Goal: Task Accomplishment & Management: Use online tool/utility

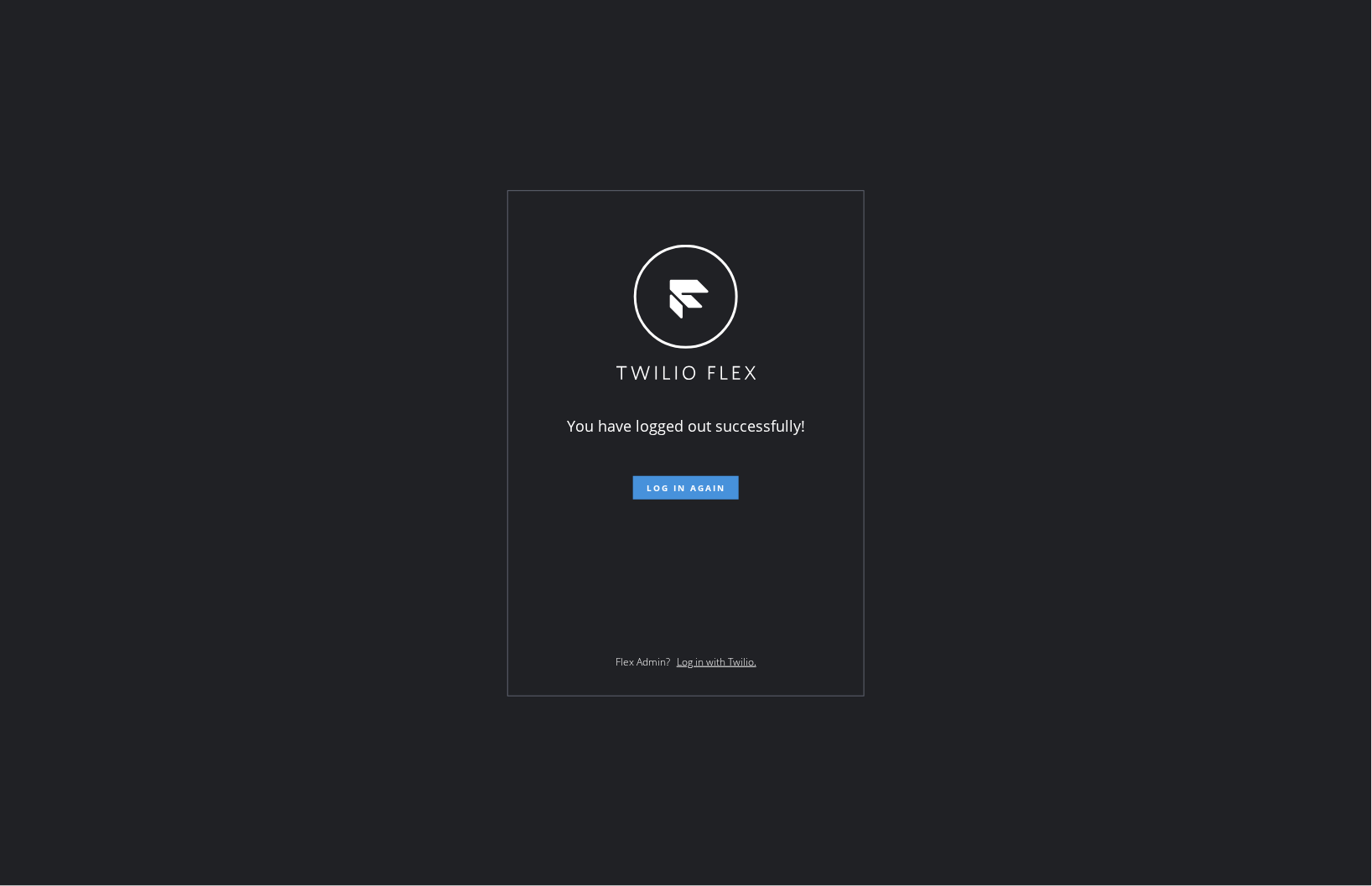
click at [693, 493] on span "Log in again" at bounding box center [686, 488] width 79 height 12
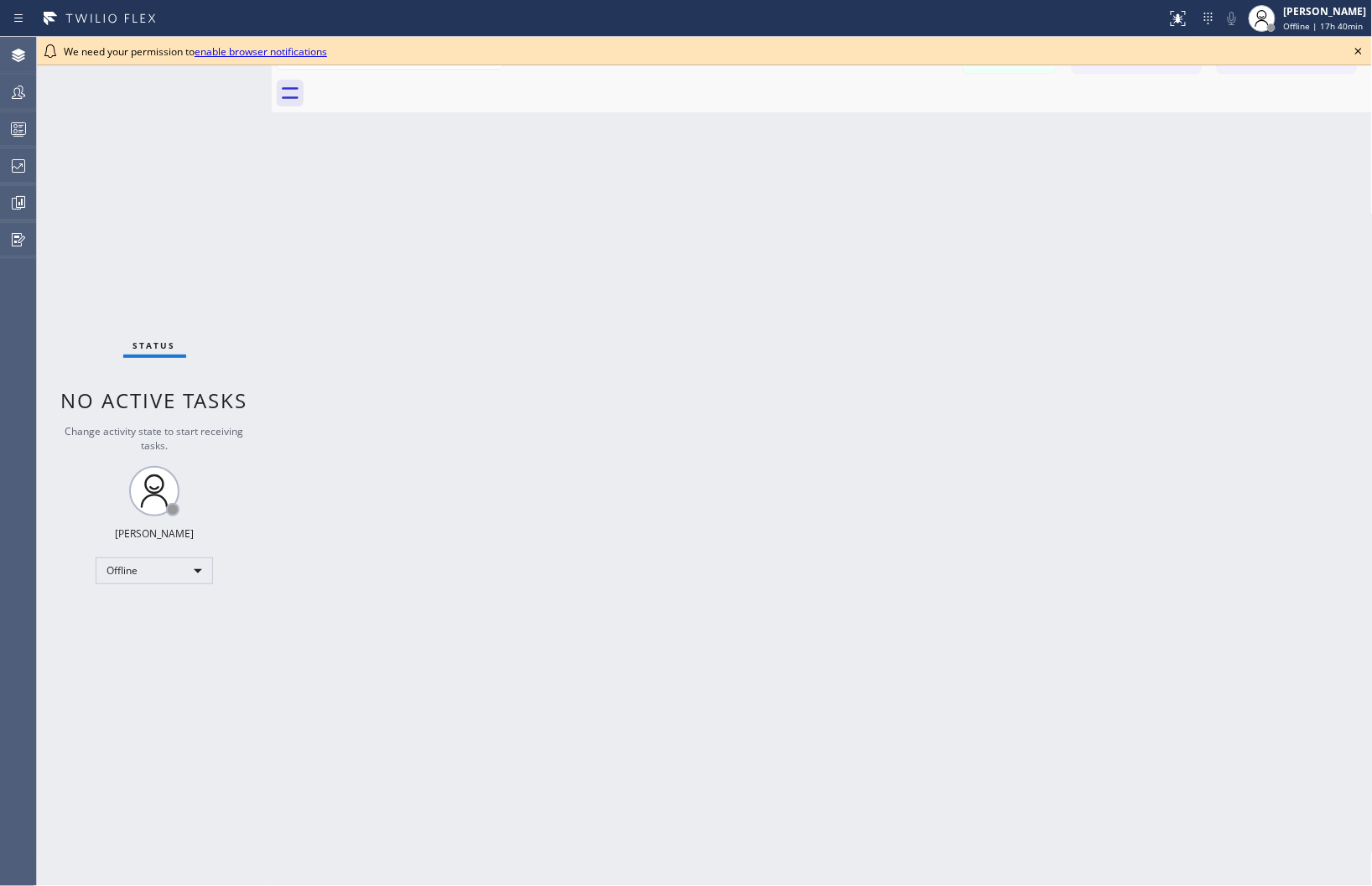
click at [1356, 50] on icon at bounding box center [1358, 51] width 20 height 20
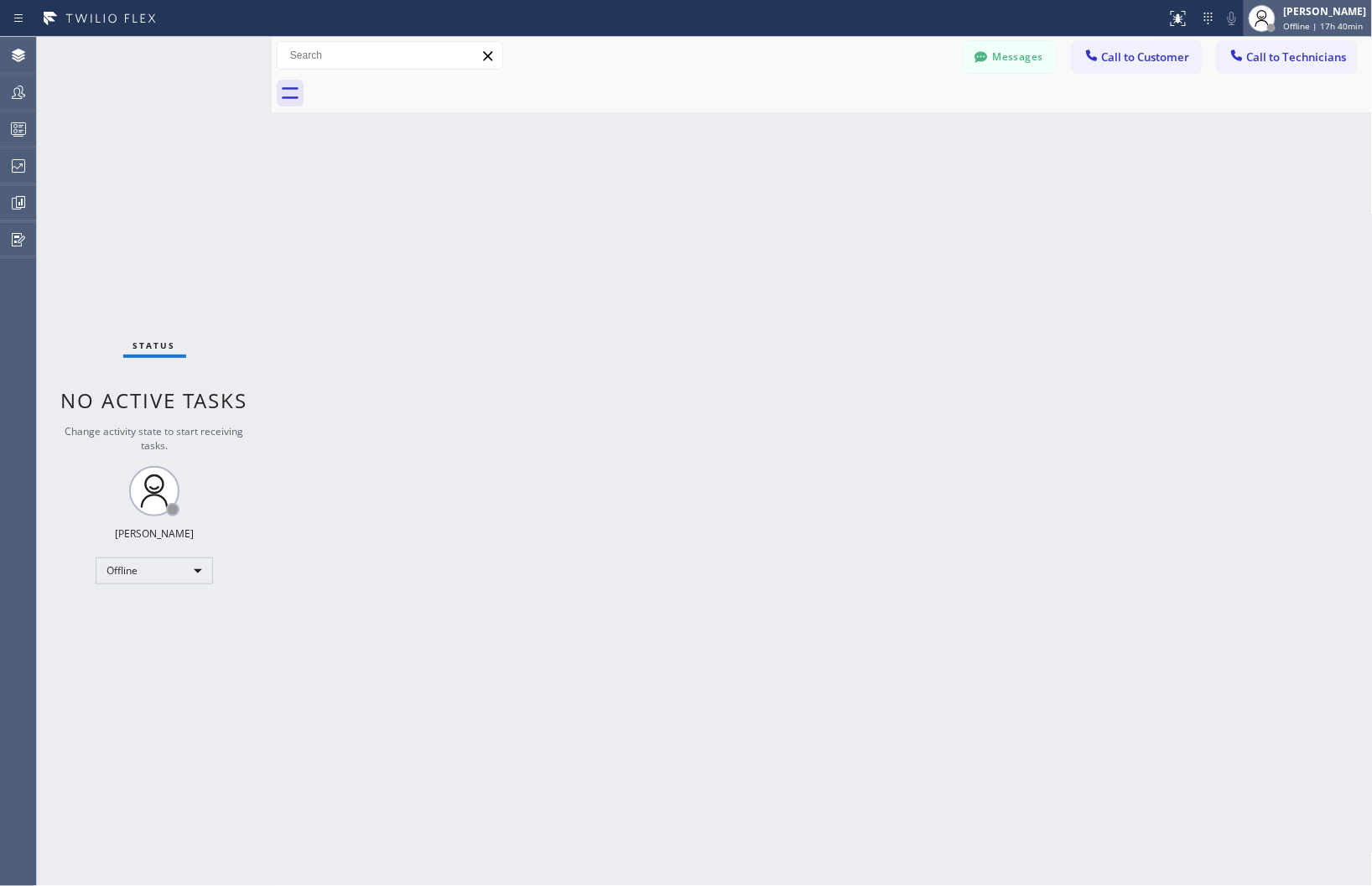
click at [1317, 21] on span "Offline | 17h 40min" at bounding box center [1324, 26] width 80 height 12
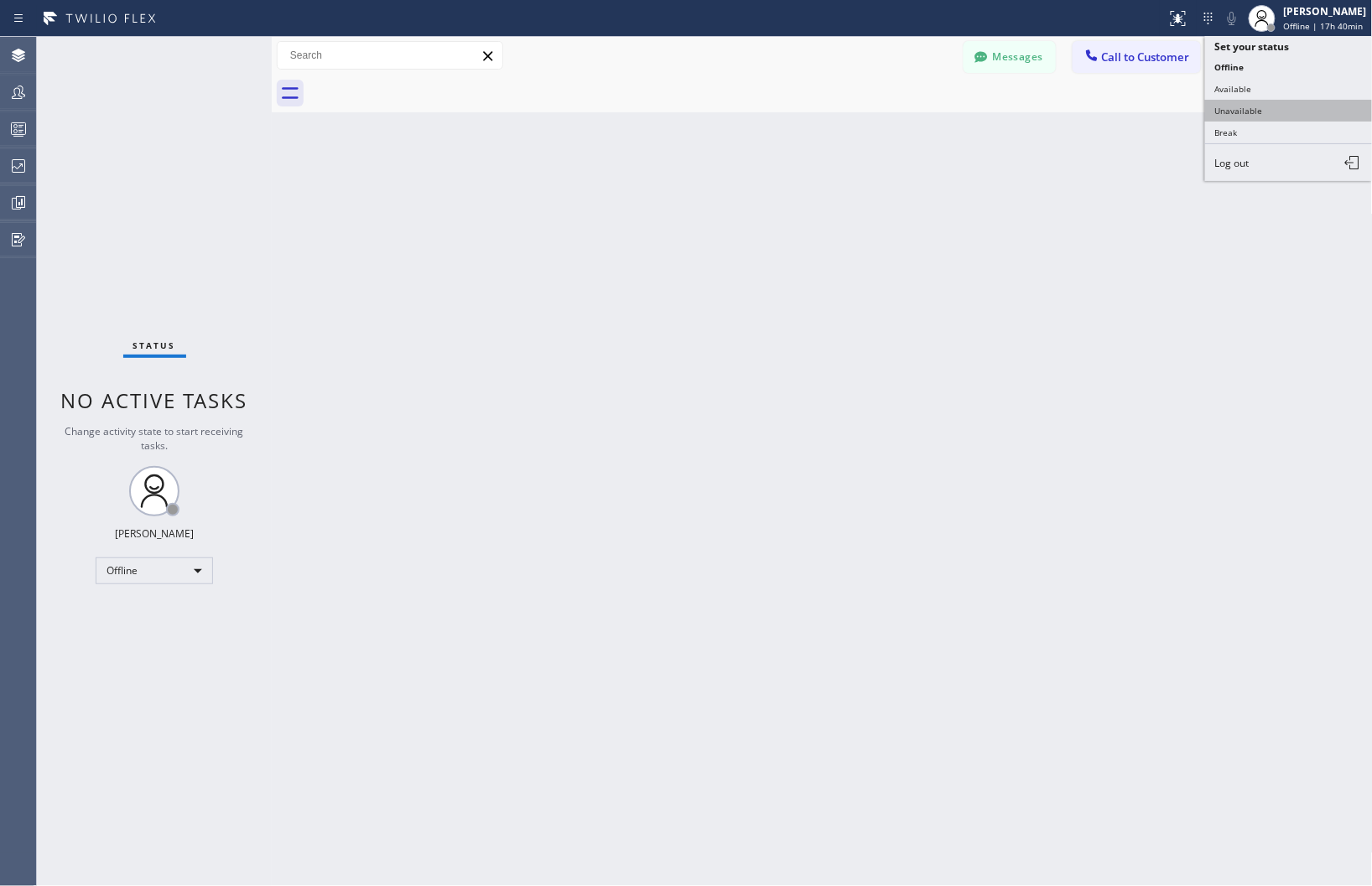
click at [1263, 116] on button "Unavailable" at bounding box center [1289, 111] width 168 height 22
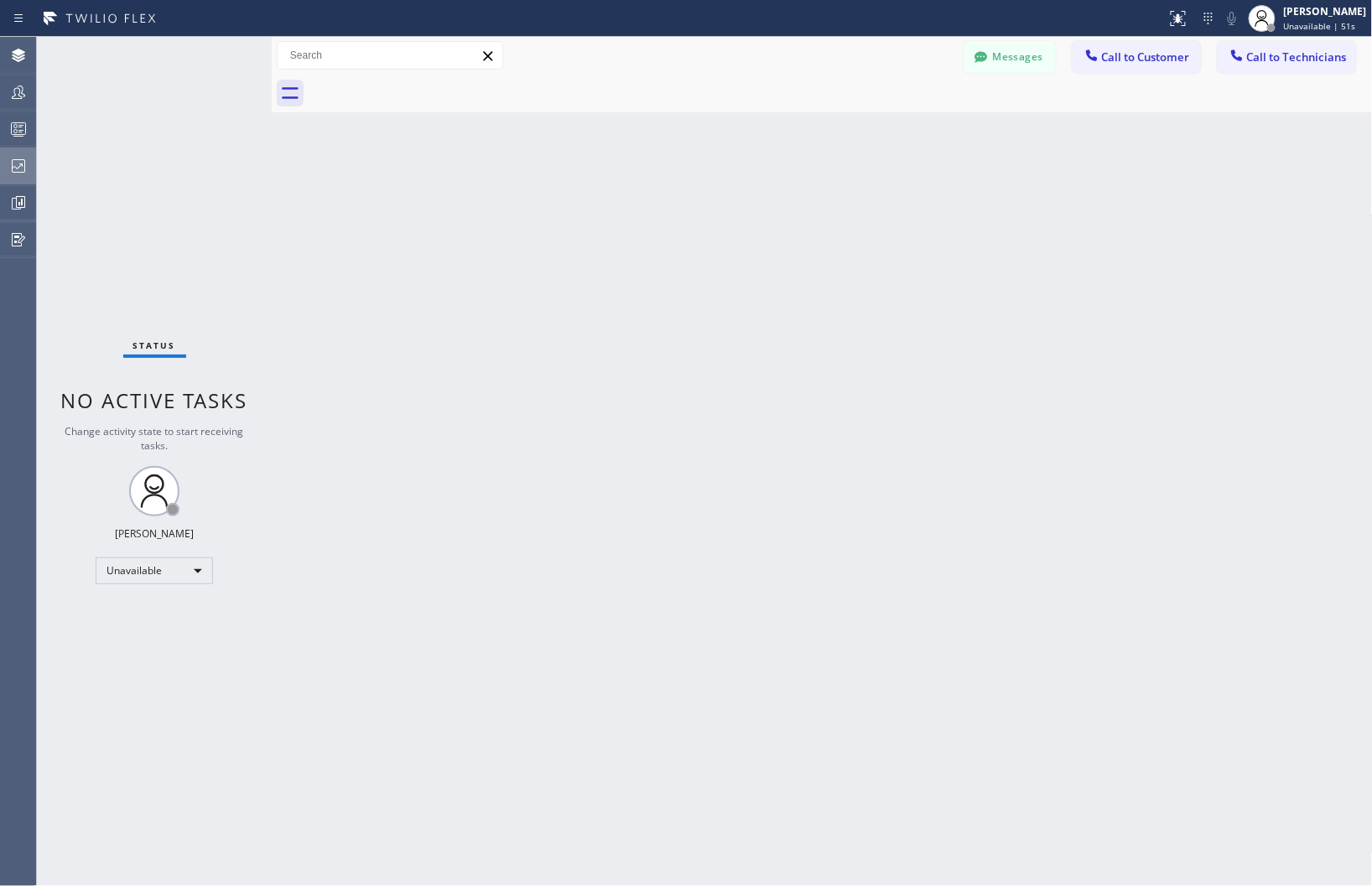
click at [20, 175] on icon at bounding box center [18, 166] width 20 height 20
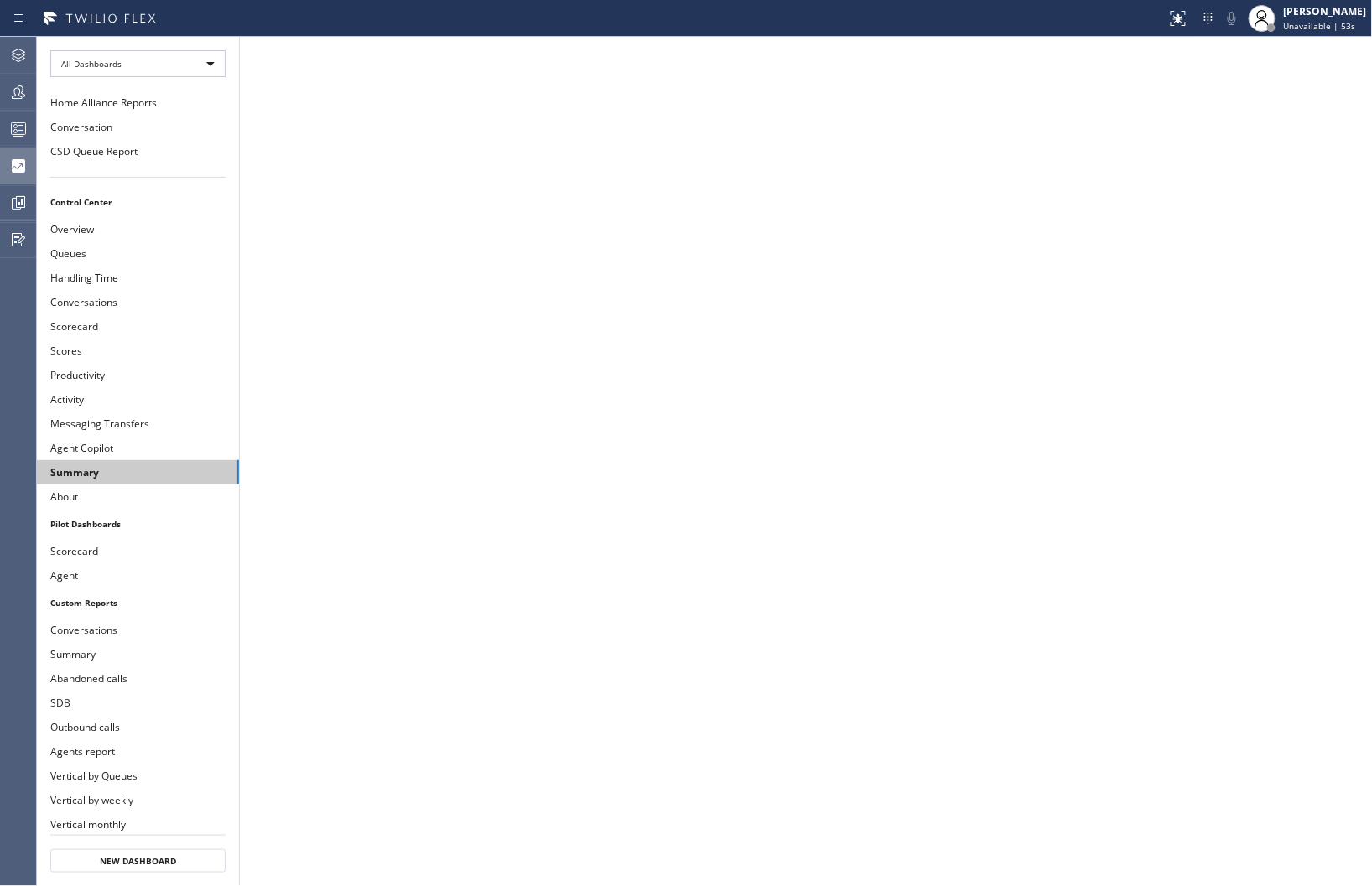
click at [107, 471] on button "Summary" at bounding box center [137, 472] width 202 height 25
